Goal: Task Accomplishment & Management: Complete application form

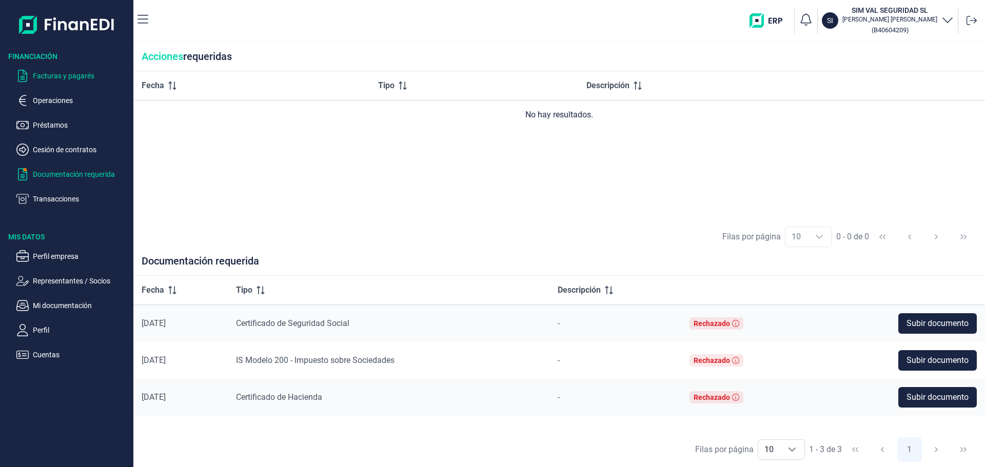
click at [54, 76] on p "Facturas y pagarés" at bounding box center [81, 76] width 96 height 12
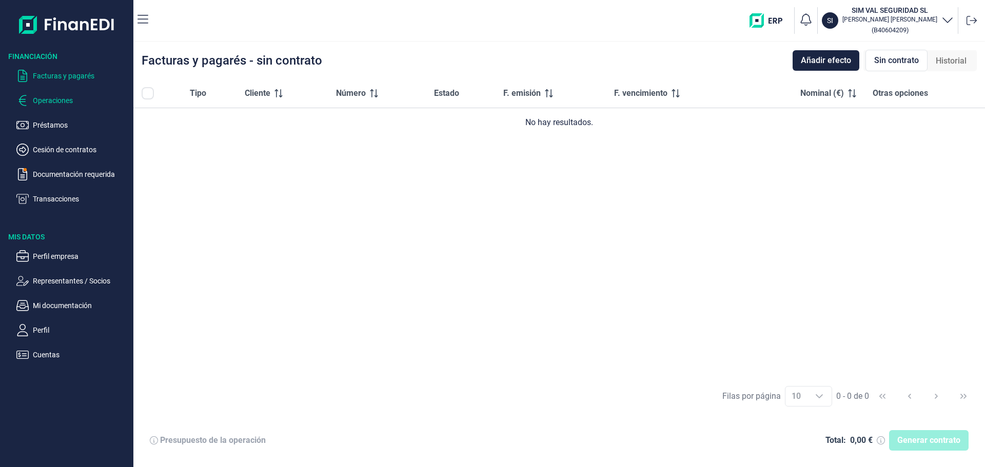
click at [50, 102] on p "Operaciones" at bounding box center [81, 100] width 96 height 12
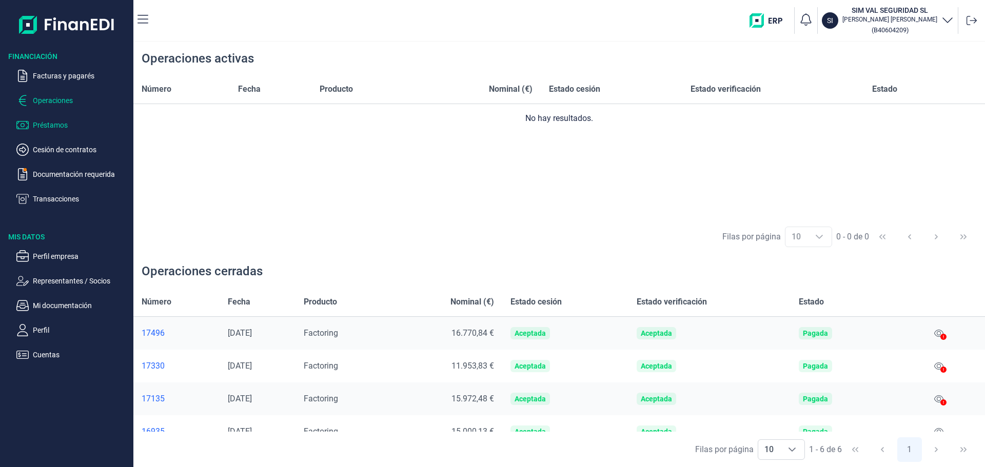
click at [52, 127] on p "Préstamos" at bounding box center [81, 125] width 96 height 12
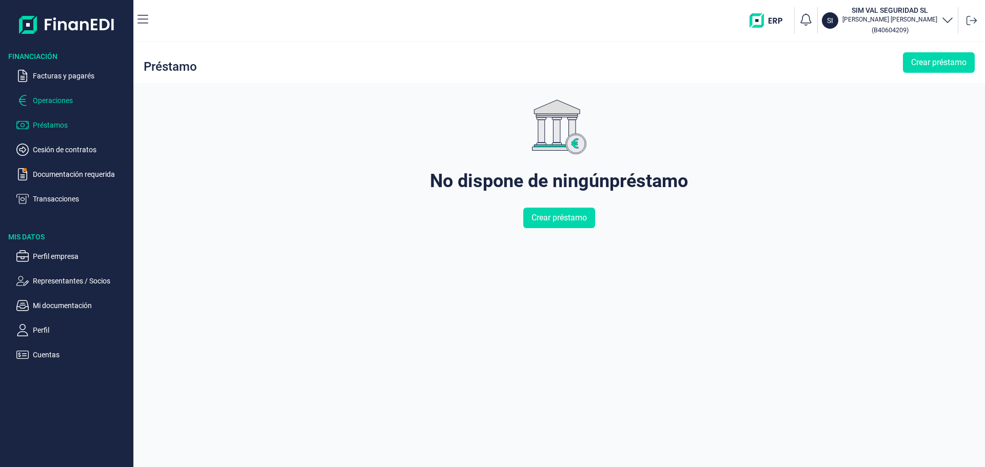
click at [46, 99] on p "Operaciones" at bounding box center [81, 100] width 96 height 12
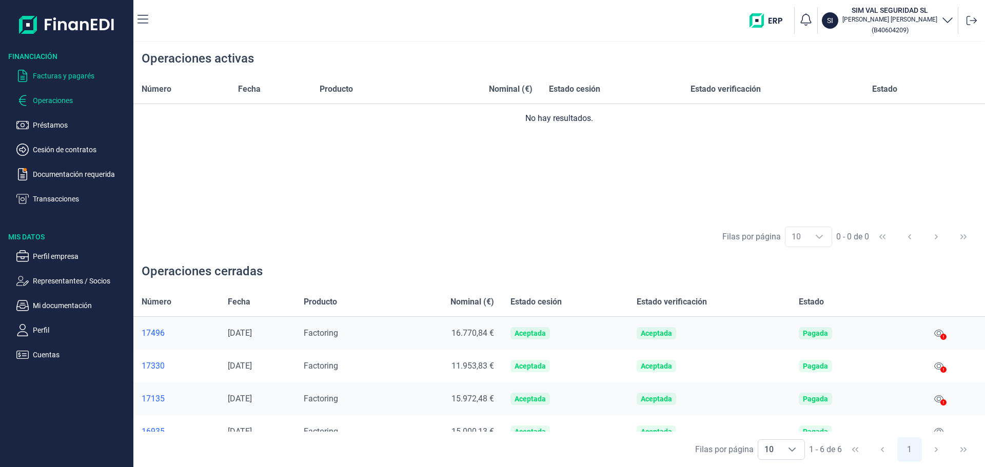
click at [84, 74] on p "Facturas y pagarés" at bounding box center [81, 76] width 96 height 12
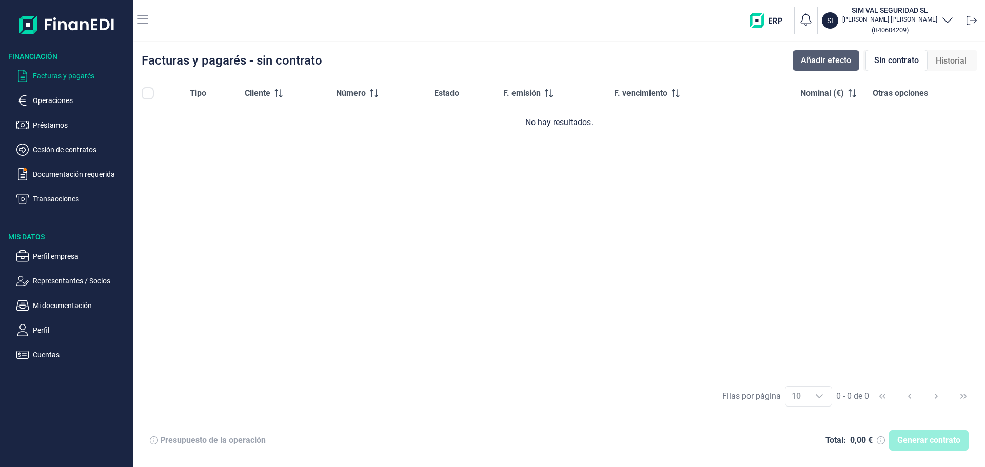
click at [832, 62] on span "Añadir efecto" at bounding box center [826, 60] width 50 height 12
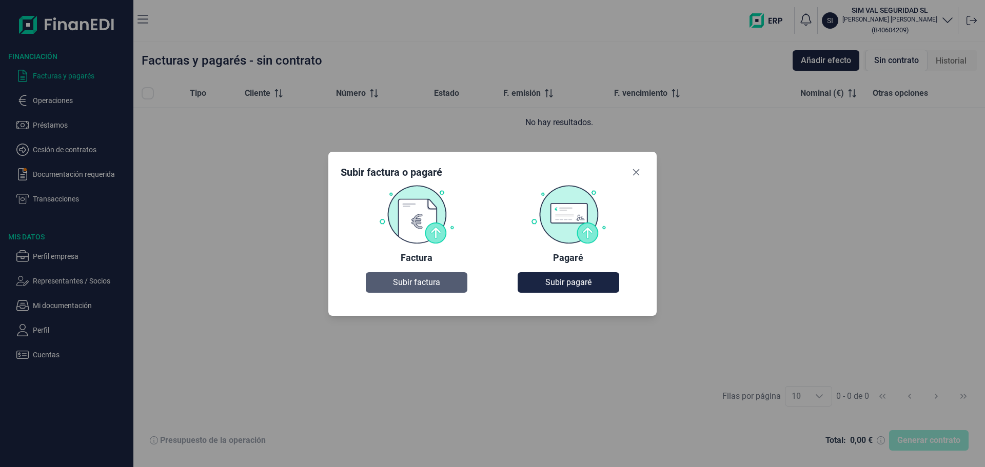
click at [427, 284] on span "Subir factura" at bounding box center [416, 282] width 47 height 12
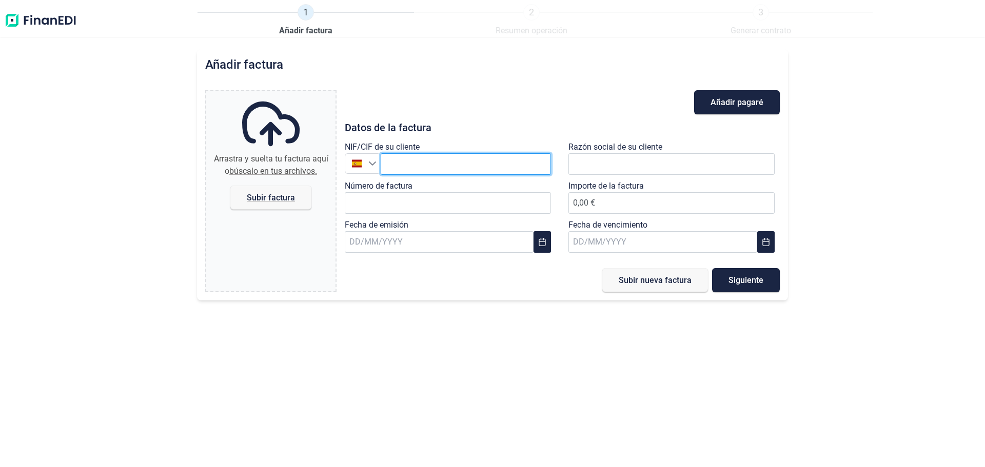
click at [422, 161] on input "text" at bounding box center [466, 164] width 170 height 22
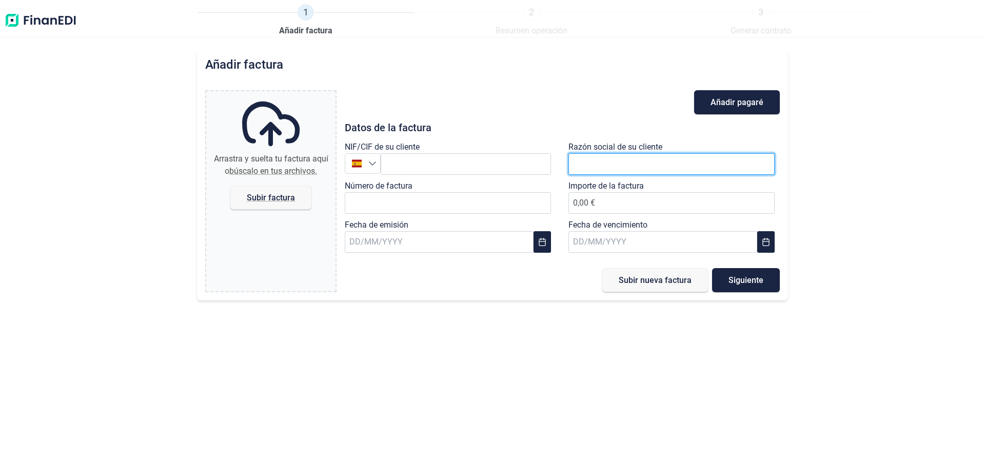
click at [625, 162] on input "text" at bounding box center [671, 164] width 206 height 22
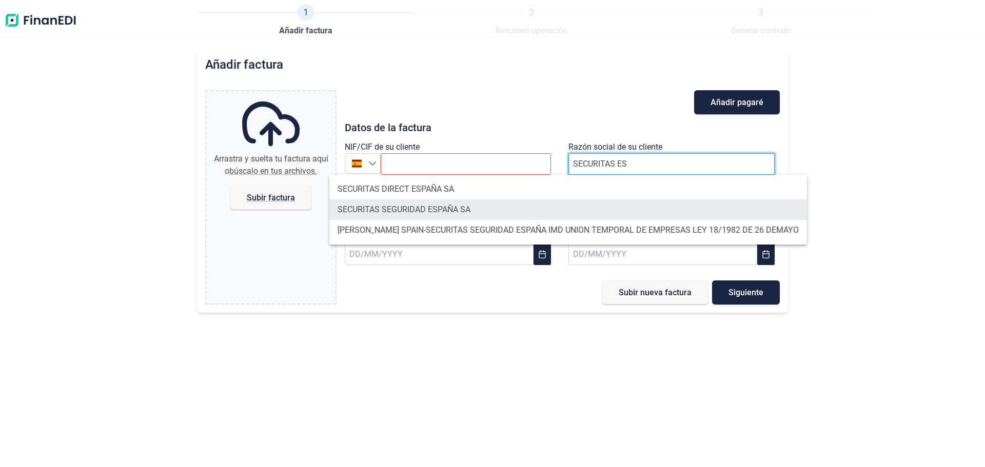
type input "SECURITAS ES"
click at [424, 214] on li "SECURITAS SEGURIDAD ESPAÑA SA" at bounding box center [567, 209] width 477 height 21
type input "A79252219"
type input "SECURITAS SEGURIDAD ESPAÑA SA"
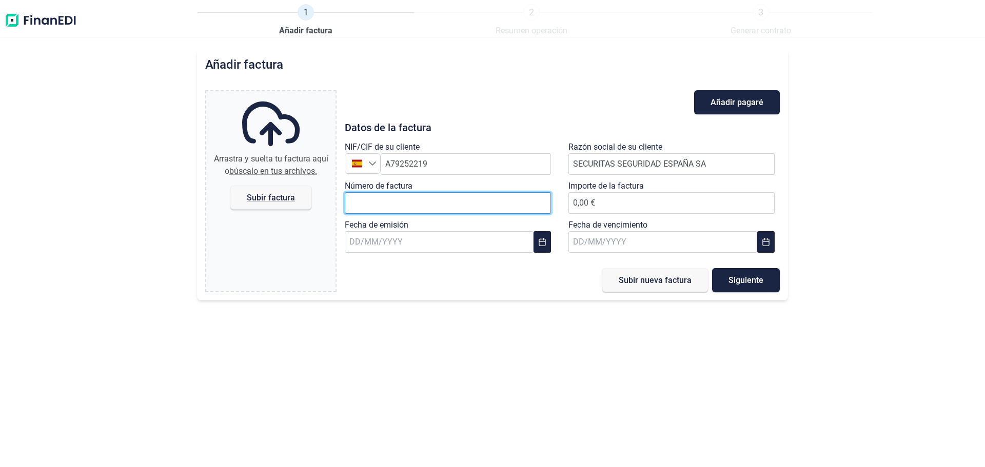
click at [416, 204] on input "Número de factura" at bounding box center [448, 203] width 206 height 22
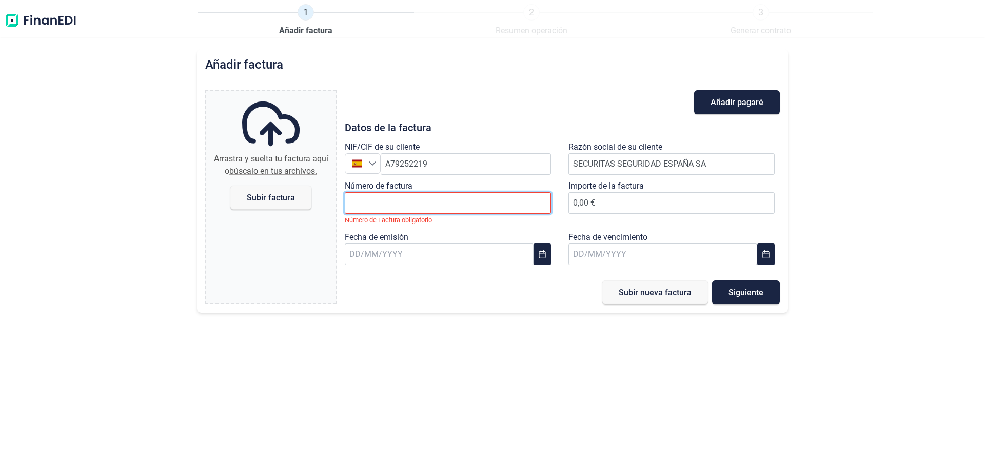
paste input "F250393"
type input "F250393"
drag, startPoint x: 623, startPoint y: 190, endPoint x: 622, endPoint y: 195, distance: 5.7
click at [623, 191] on label "Importe de la factura" at bounding box center [605, 186] width 75 height 12
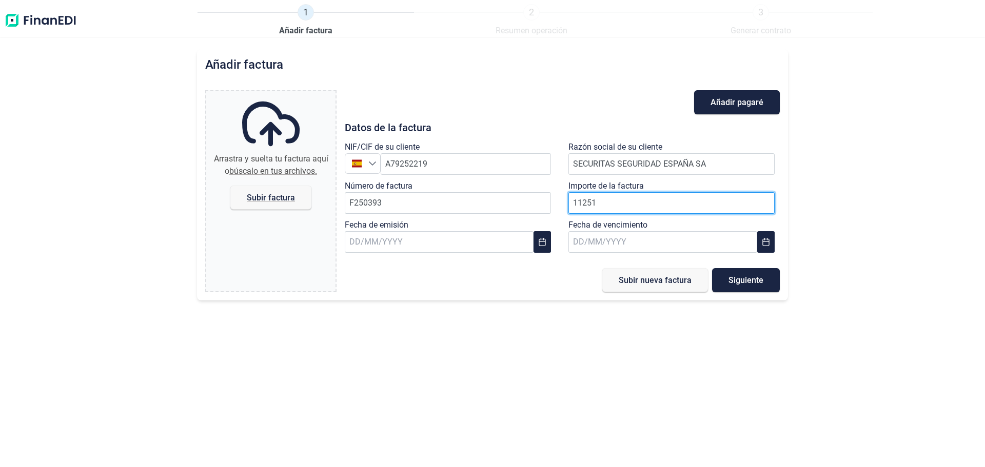
click at [608, 204] on input "11251" at bounding box center [671, 203] width 206 height 22
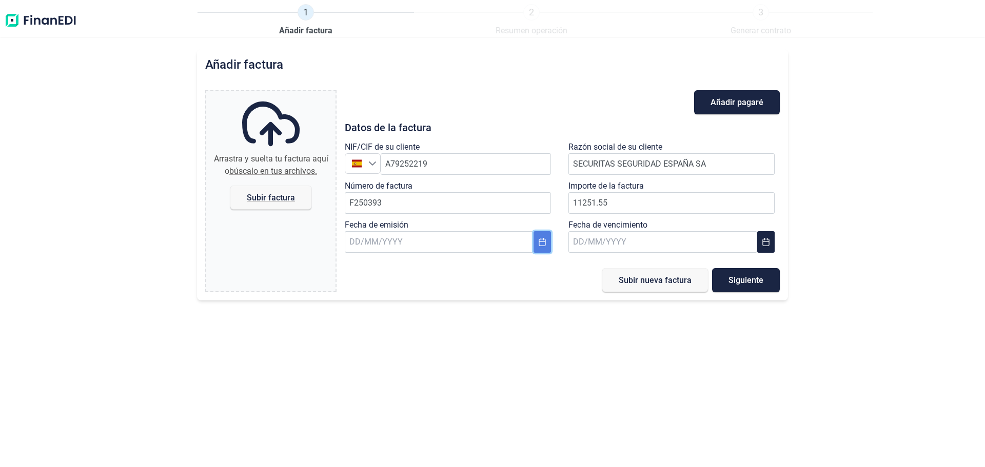
type input "11.251,55 €"
click at [539, 239] on icon "Choose Date" at bounding box center [541, 242] width 7 height 8
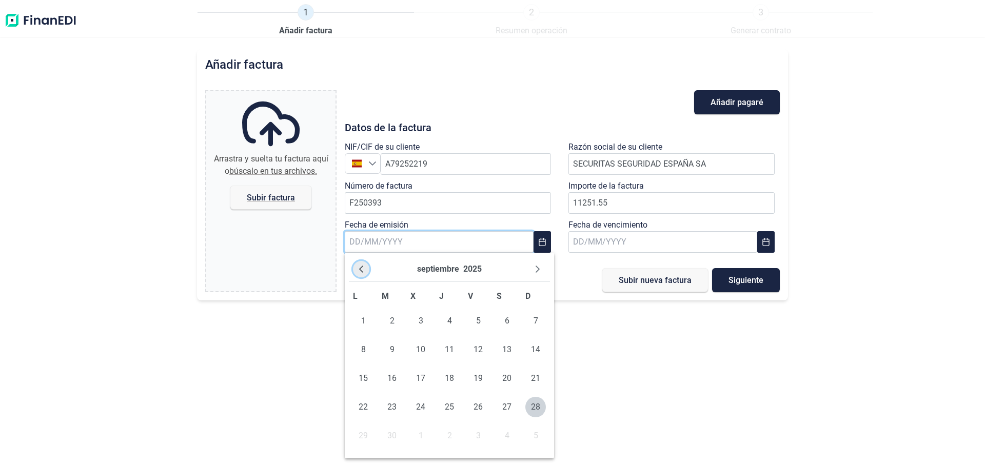
click at [363, 273] on icon "Previous Month" at bounding box center [361, 269] width 8 height 8
click at [359, 435] on span "25" at bounding box center [363, 436] width 21 height 21
type input "[DATE]"
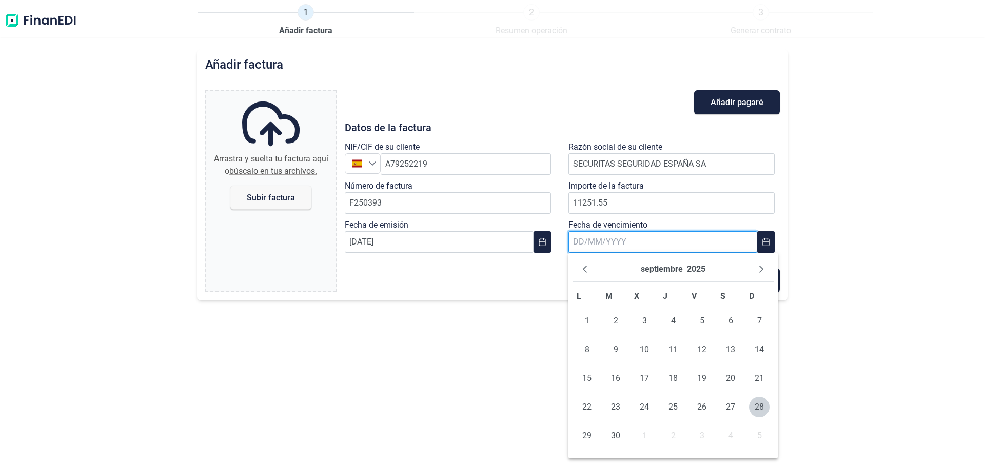
click at [669, 246] on input "text" at bounding box center [662, 242] width 189 height 22
click at [675, 407] on span "25" at bounding box center [673, 407] width 21 height 21
type input "[DATE]"
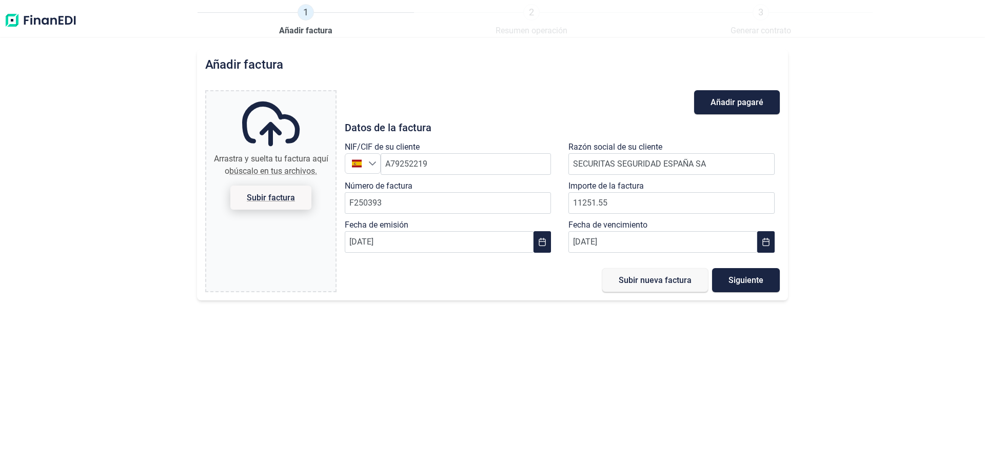
click at [277, 197] on span "Subir factura" at bounding box center [271, 198] width 48 height 8
click at [277, 94] on input "Arrastra y suelta tu factura aquí o búscalo en tus archivos. Subir factura" at bounding box center [270, 92] width 129 height 3
type input "C:\fakepath\F250393 SECURITAS SEGURIDAD ESPAÑA SA (1).pdf"
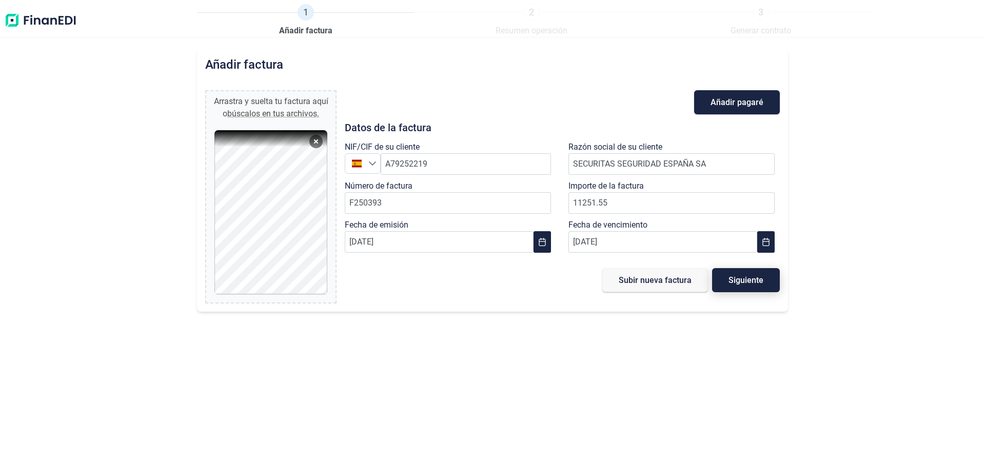
click at [762, 276] on span "Siguiente" at bounding box center [745, 280] width 35 height 8
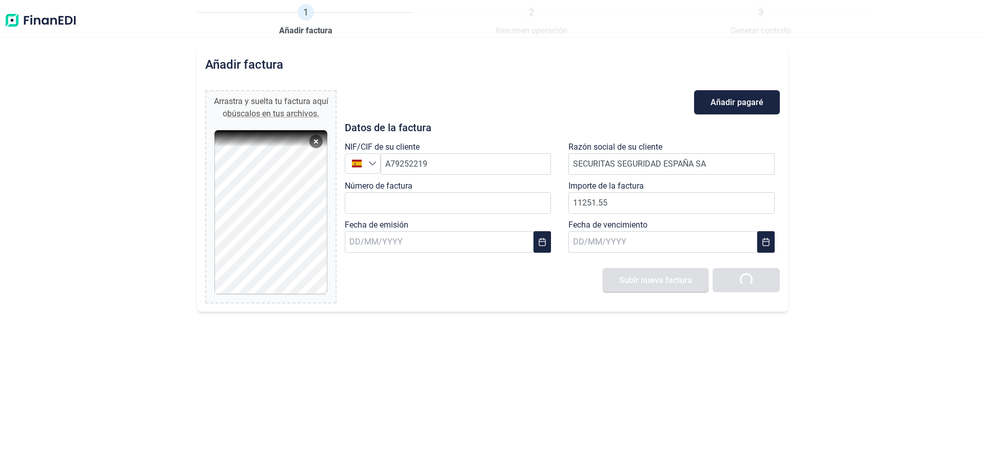
type input "0,00 €"
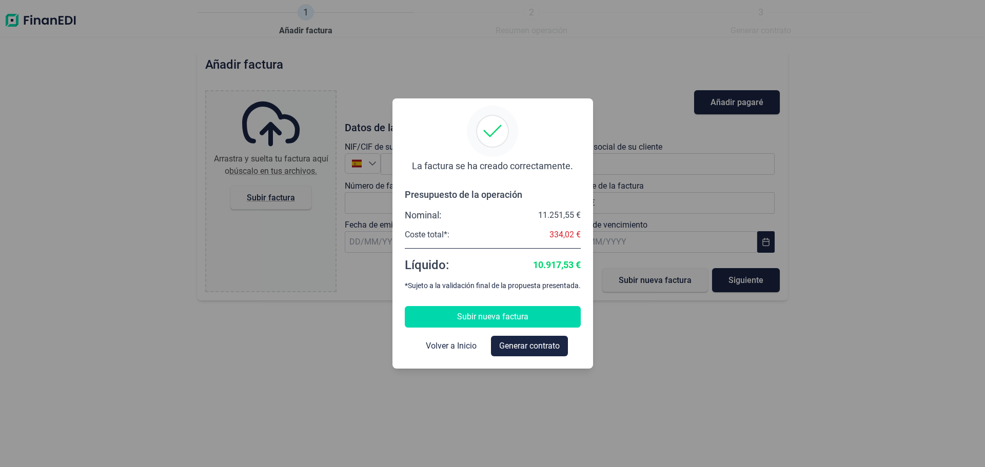
click at [481, 315] on span "Subir nueva factura" at bounding box center [492, 317] width 71 height 12
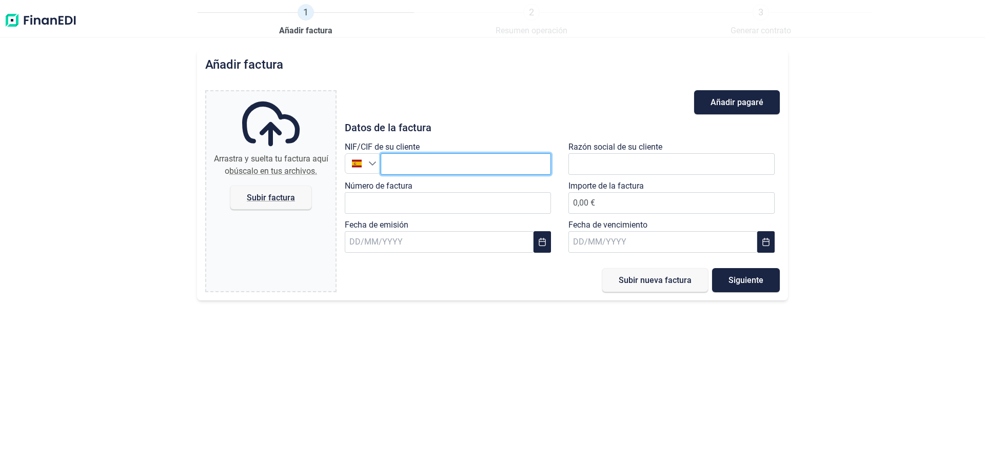
click at [428, 157] on input "text" at bounding box center [466, 164] width 170 height 22
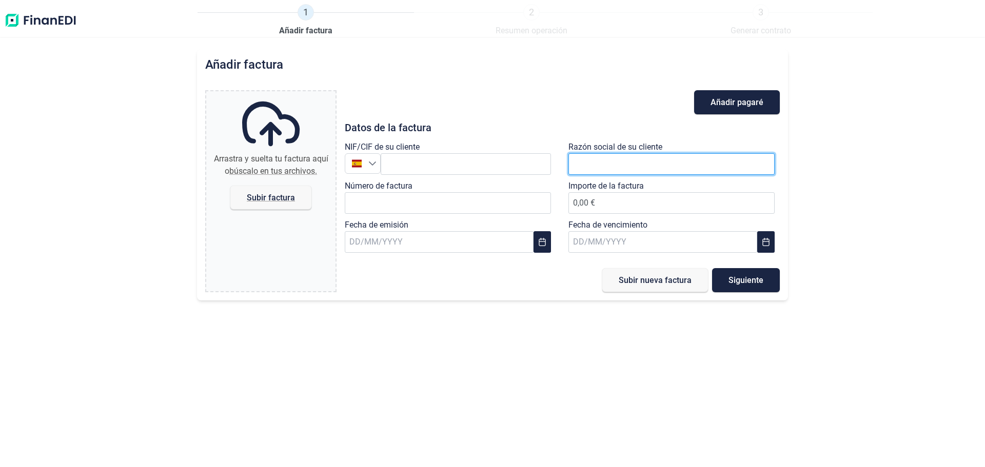
click at [591, 156] on input "text" at bounding box center [671, 164] width 206 height 22
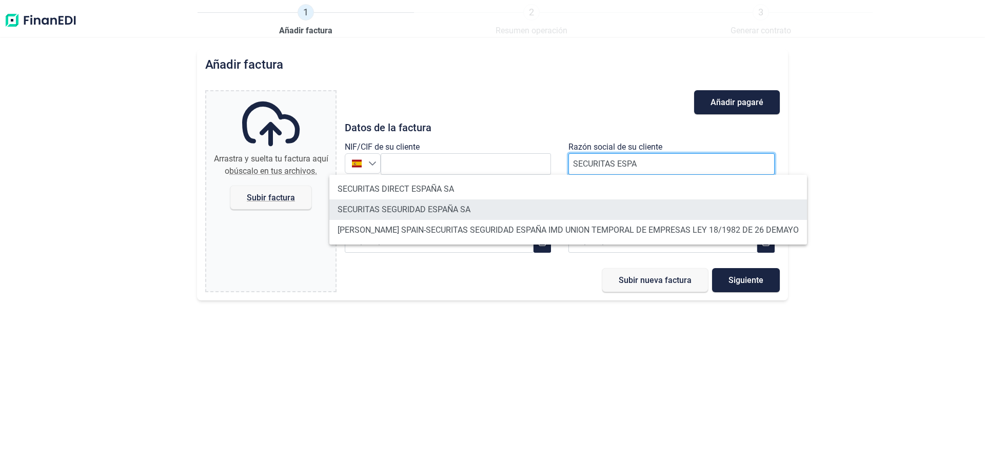
type input "SECURITAS ESPA"
click at [387, 204] on li "SECURITAS SEGURIDAD ESPAÑA SA" at bounding box center [567, 209] width 477 height 21
type input "A79252219"
type input "SECURITAS SEGURIDAD ESPAÑA SA"
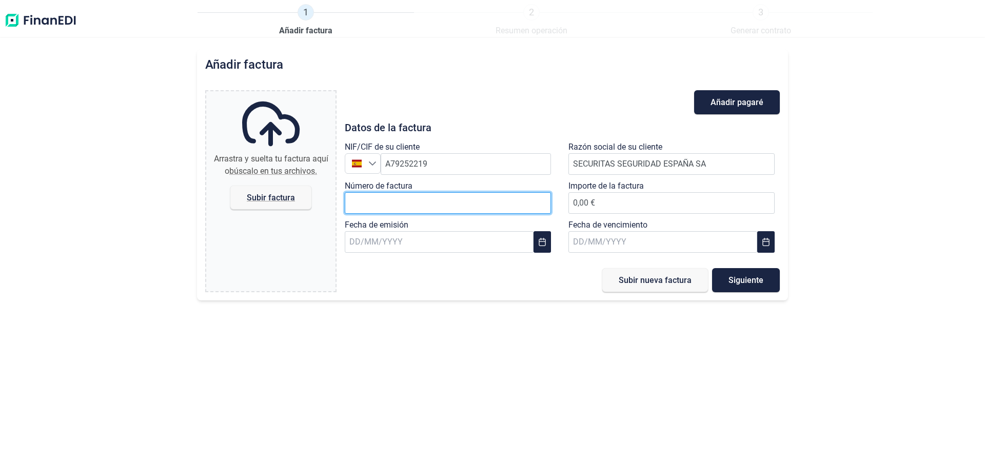
click at [392, 203] on input "Número de factura" at bounding box center [448, 203] width 206 height 22
click at [435, 197] on input "Número de factura" at bounding box center [448, 203] width 206 height 22
paste input "F250395"
type input "F250395"
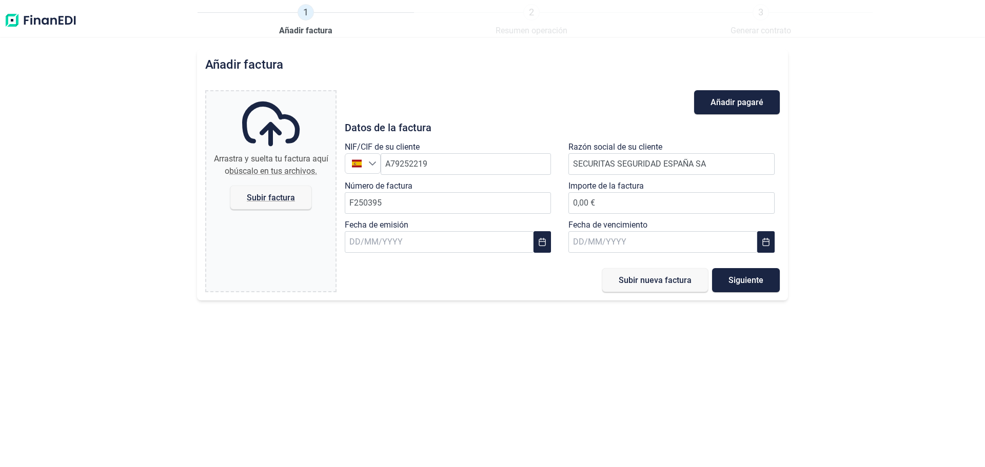
click at [382, 362] on div "Añadir factura Arrastra y suelta tu factura aquí o búscalo en tus archivos. Sub…" at bounding box center [492, 258] width 985 height 418
type input "7.865,00 €"
click at [539, 350] on div "Añadir factura Arrastra y suelta tu factura aquí o búscalo en tus archivos. Sub…" at bounding box center [492, 258] width 985 height 418
click at [542, 239] on icon "Choose Date" at bounding box center [541, 242] width 7 height 8
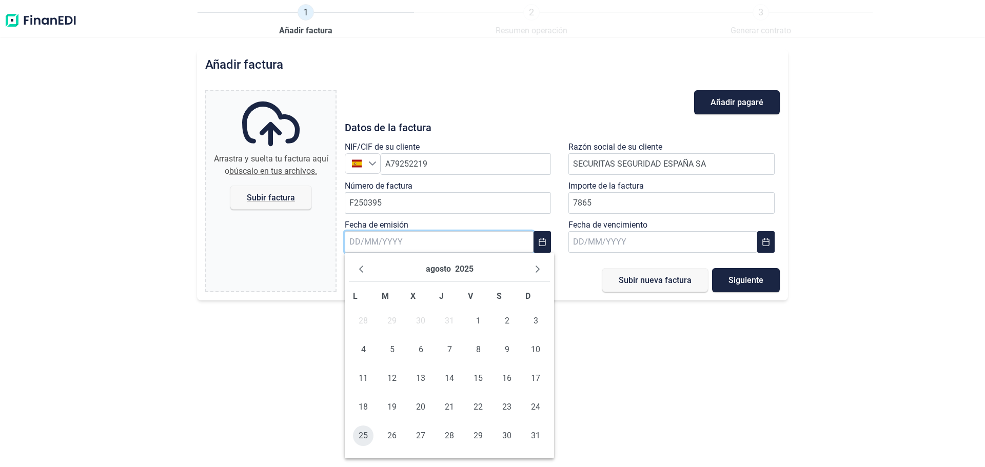
click at [356, 431] on span "25" at bounding box center [363, 436] width 21 height 21
type input "[DATE]"
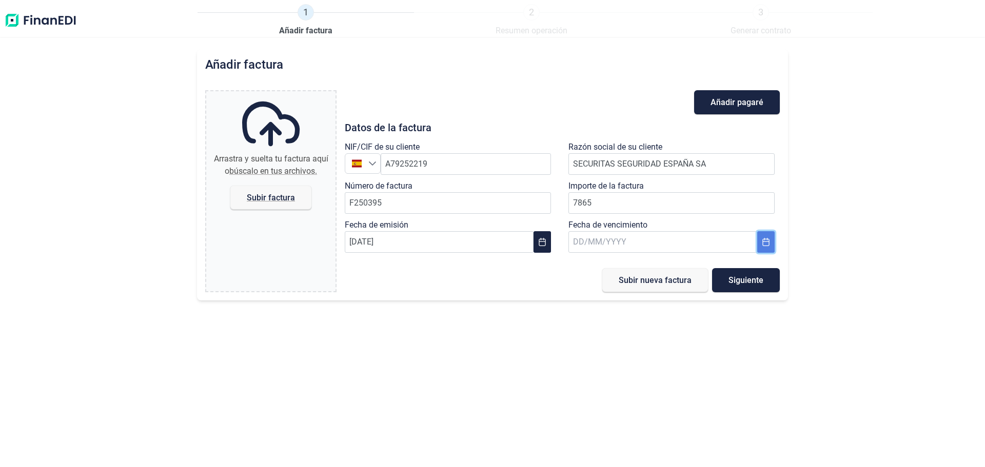
click at [763, 246] on icon "Choose Date" at bounding box center [765, 242] width 7 height 8
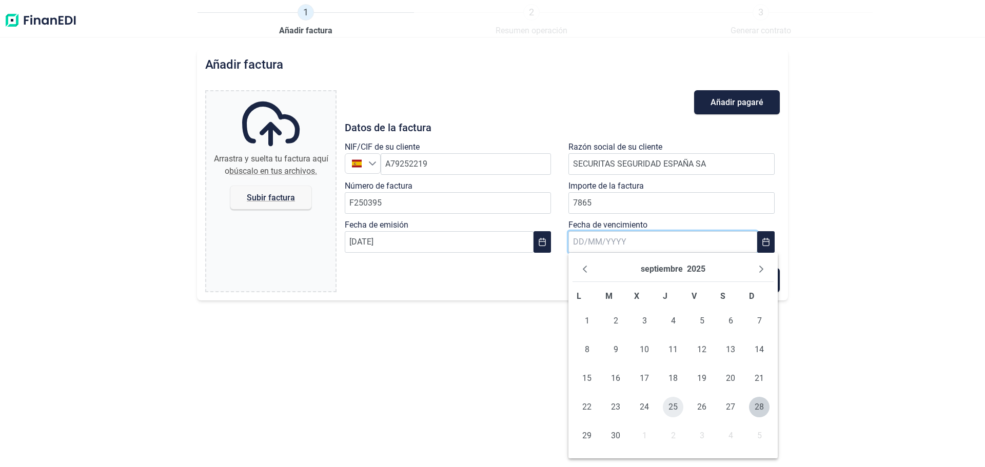
click at [671, 403] on span "25" at bounding box center [673, 407] width 21 height 21
type input "[DATE]"
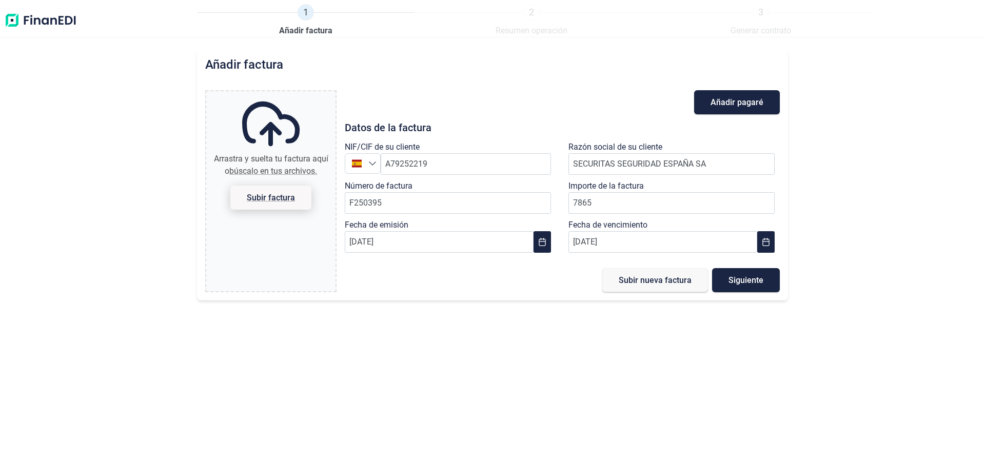
click at [275, 199] on span "Subir factura" at bounding box center [271, 198] width 48 height 8
click at [275, 94] on input "Arrastra y suelta tu factura aquí o búscalo en tus archivos. Subir factura" at bounding box center [270, 92] width 129 height 3
type input "C:\fakepath\F250395 SECURITAS SEGURIDAD ESPAÑA SA (1).pdf"
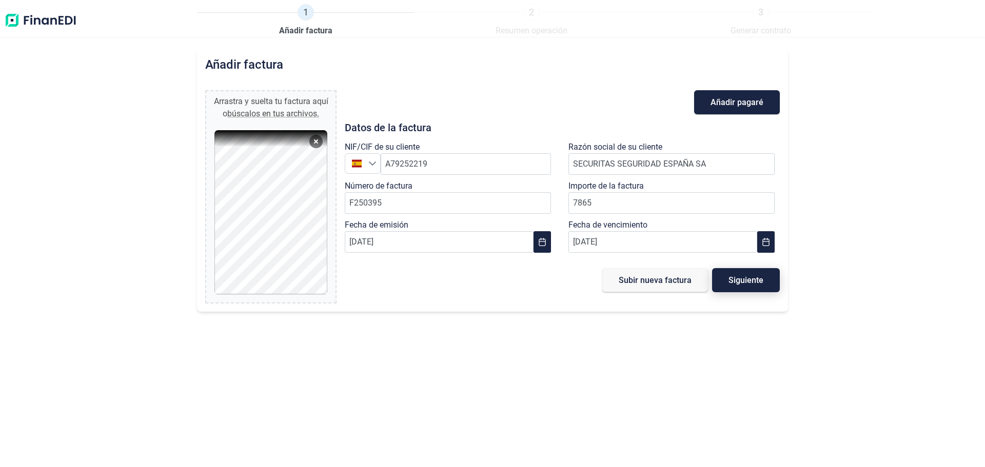
click at [753, 281] on span "Siguiente" at bounding box center [745, 280] width 35 height 8
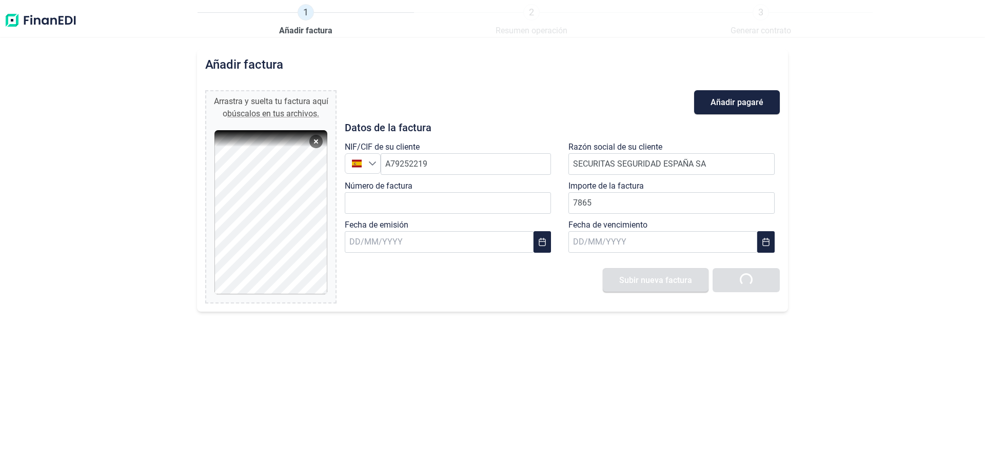
type input "0,00 €"
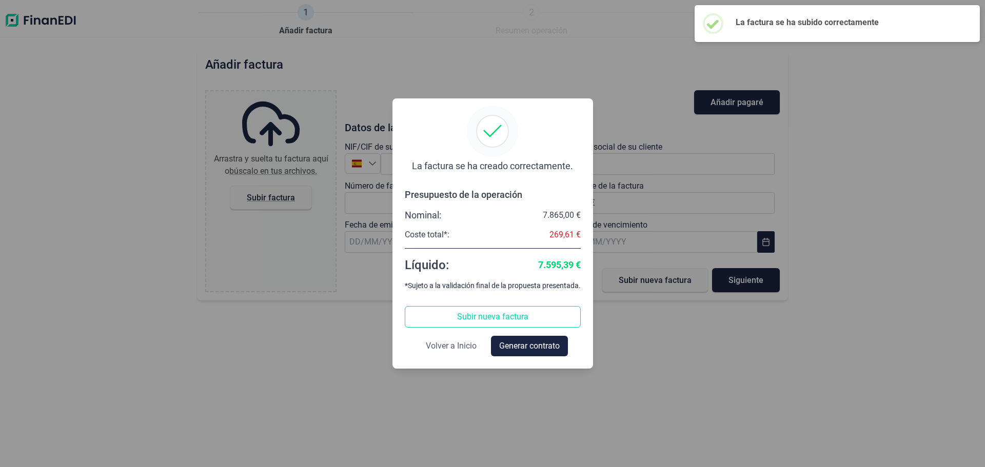
click at [442, 346] on span "Volver a Inicio" at bounding box center [451, 346] width 51 height 12
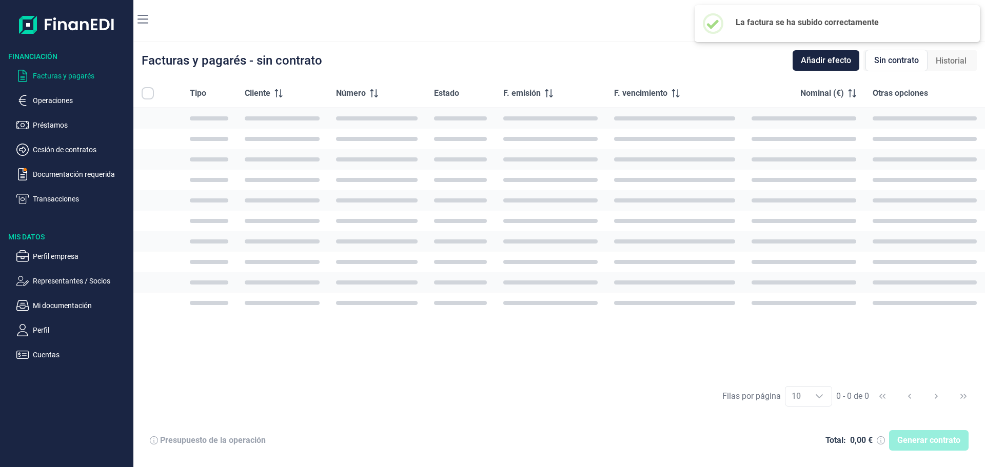
checkbox input "true"
